Goal: Obtain resource: Download file/media

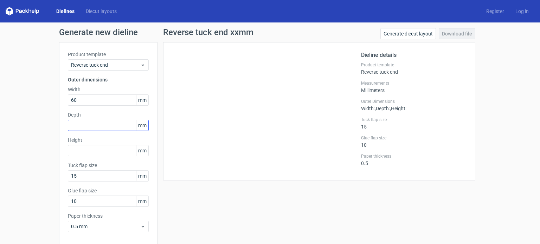
type input "60"
click at [96, 123] on input "text" at bounding box center [108, 125] width 81 height 11
type input "60"
drag, startPoint x: 85, startPoint y: 149, endPoint x: 173, endPoint y: 181, distance: 93.9
click at [88, 151] on input "text" at bounding box center [108, 150] width 81 height 11
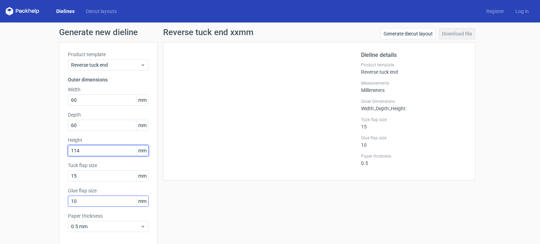
scroll to position [31, 0]
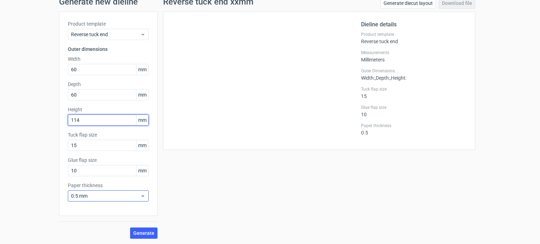
type input "114"
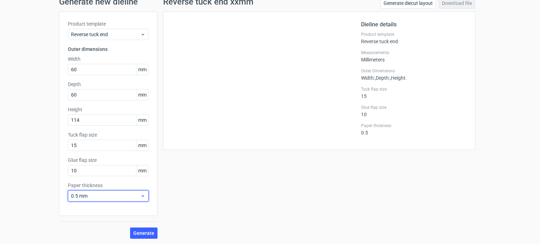
click at [104, 195] on span "0.5 mm" at bounding box center [105, 196] width 69 height 7
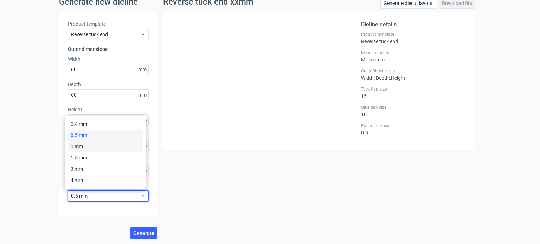
click at [80, 147] on div "1 mm" at bounding box center [105, 146] width 75 height 11
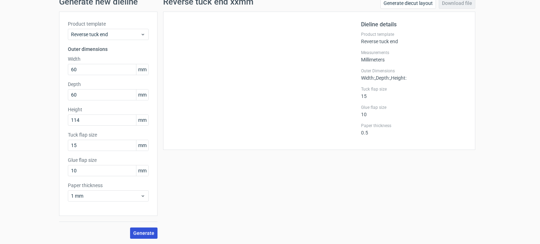
click at [141, 233] on span "Generate" at bounding box center [143, 233] width 21 height 5
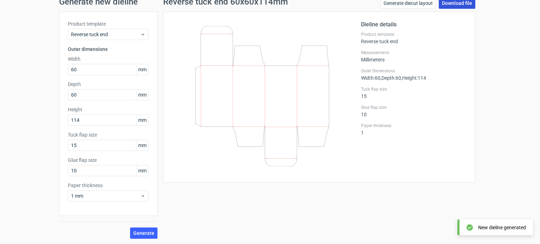
click at [461, 4] on link "Download file" at bounding box center [456, 3] width 37 height 11
click at [500, 69] on div "Generate new dieline Product template Reverse tuck end Outer dimensions Width 6…" at bounding box center [270, 118] width 540 height 253
